Goal: Find specific page/section: Find specific page/section

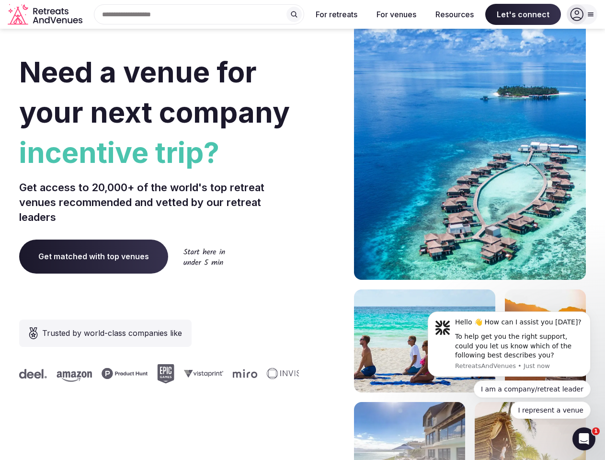
click at [302, 230] on div "Need a venue for your next company incentive trip? Get access to 20,000+ of the…" at bounding box center [302, 286] width 566 height 577
click at [199, 14] on div "Search Popular Destinations [GEOGRAPHIC_DATA], [GEOGRAPHIC_DATA] [GEOGRAPHIC_DA…" at bounding box center [195, 14] width 218 height 20
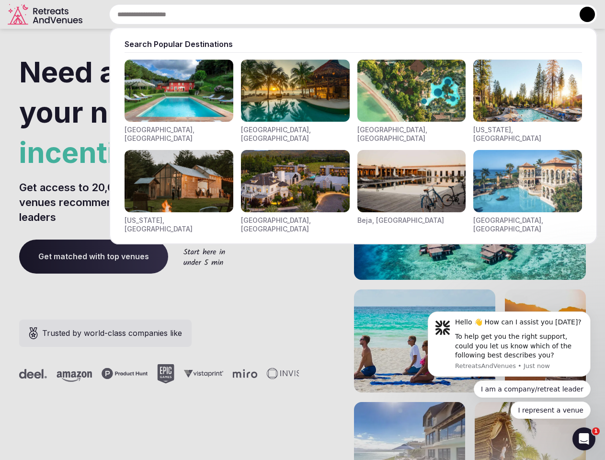
click at [294, 14] on input "text" at bounding box center [353, 14] width 488 height 20
click at [337, 14] on input "text" at bounding box center [353, 14] width 488 height 20
click at [396, 14] on input "text" at bounding box center [353, 14] width 488 height 20
click at [454, 14] on input "text" at bounding box center [353, 14] width 488 height 20
click at [523, 14] on input "text" at bounding box center [353, 14] width 488 height 20
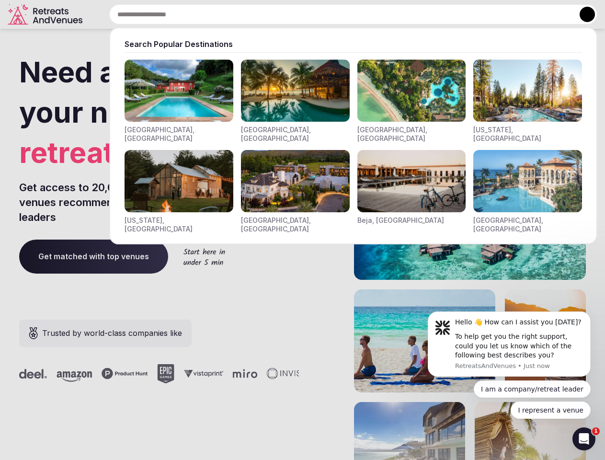
click at [582, 14] on button at bounding box center [586, 14] width 15 height 15
click at [509, 344] on div "To help get you the right support, could you let us know which of the following…" at bounding box center [519, 346] width 128 height 28
